Goal: Information Seeking & Learning: Learn about a topic

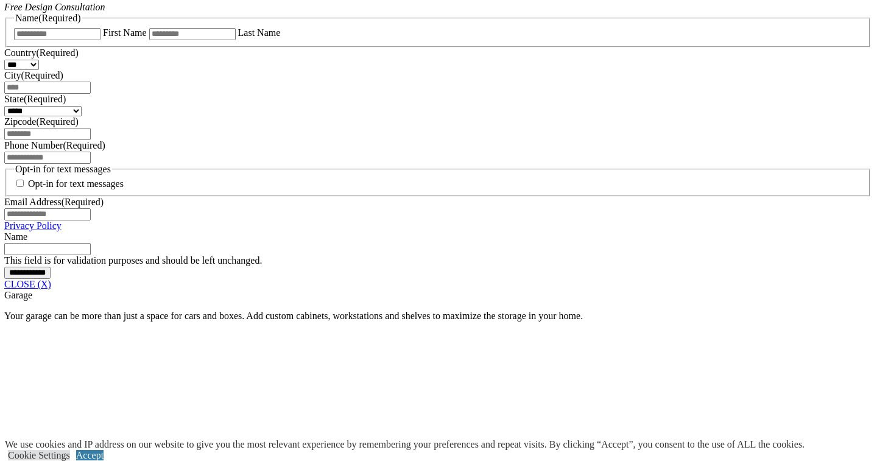
scroll to position [839, 0]
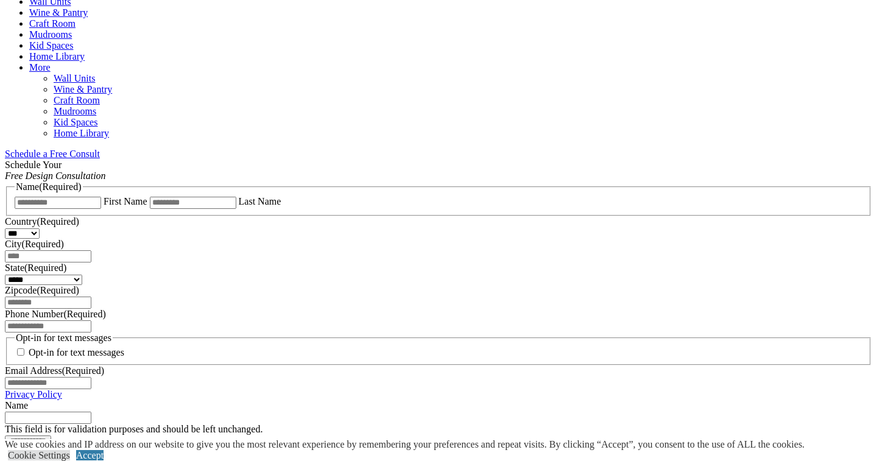
scroll to position [663, 0]
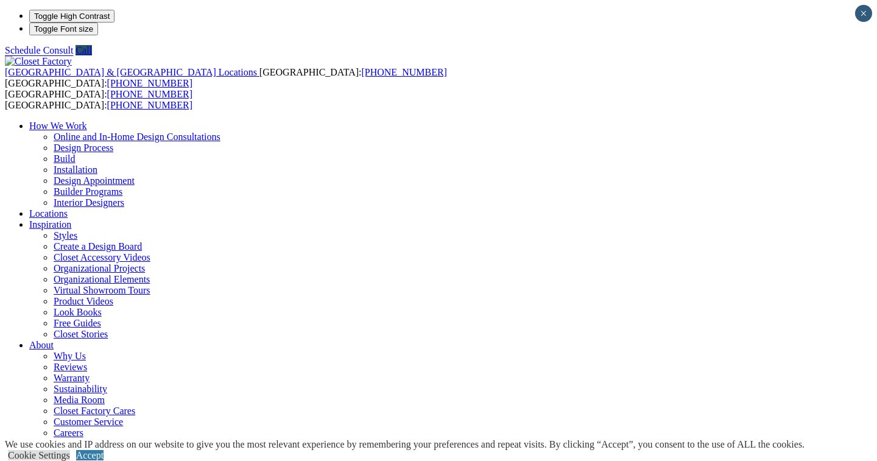
scroll to position [0, 0]
